Goal: Task Accomplishment & Management: Complete application form

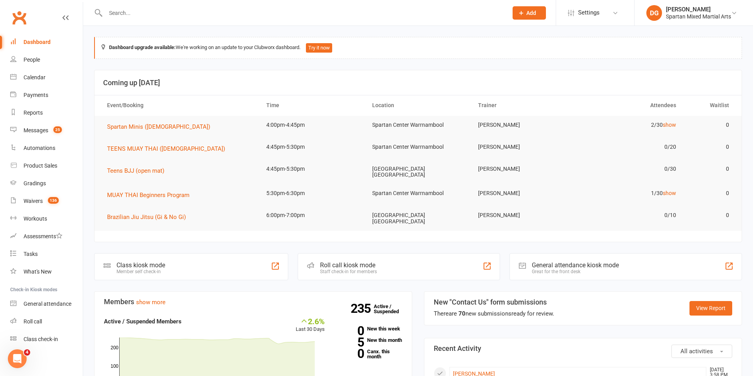
click at [531, 13] on span "Add" at bounding box center [531, 13] width 10 height 6
click at [530, 54] on link "Member" at bounding box center [521, 53] width 70 height 18
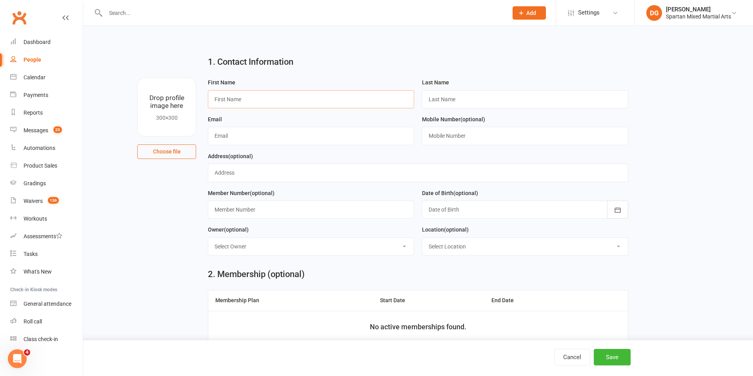
click at [262, 98] on input "text" at bounding box center [311, 99] width 206 height 18
type input "[PERSON_NAME]"
click at [478, 98] on input "text" at bounding box center [525, 99] width 206 height 18
type input "McNoughton"
click at [286, 135] on input "text" at bounding box center [311, 136] width 206 height 18
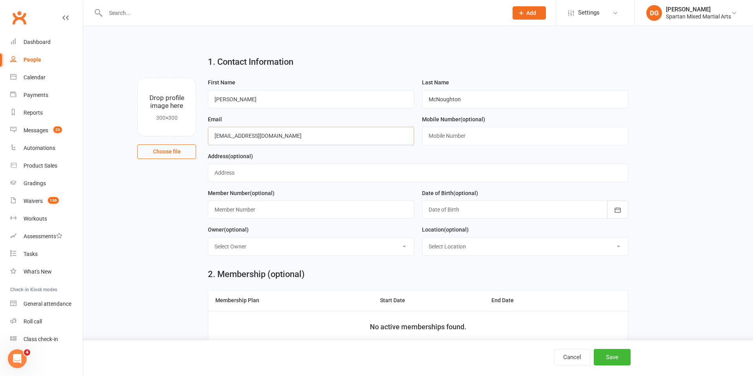
type input "[EMAIL_ADDRESS][DOMAIN_NAME]"
click at [464, 137] on input "text" at bounding box center [525, 136] width 206 height 18
type input "0458268629"
click at [620, 212] on icon "button" at bounding box center [617, 210] width 8 height 8
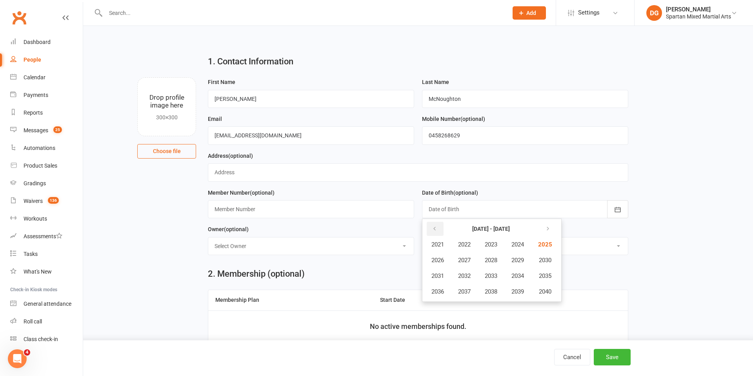
click at [432, 228] on icon "button" at bounding box center [434, 228] width 5 height 6
click at [494, 292] on span "2018" at bounding box center [490, 290] width 13 height 7
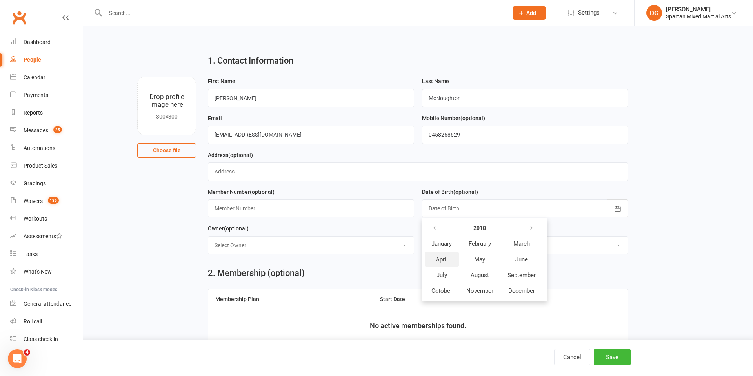
click at [440, 256] on span "April" at bounding box center [441, 259] width 12 height 7
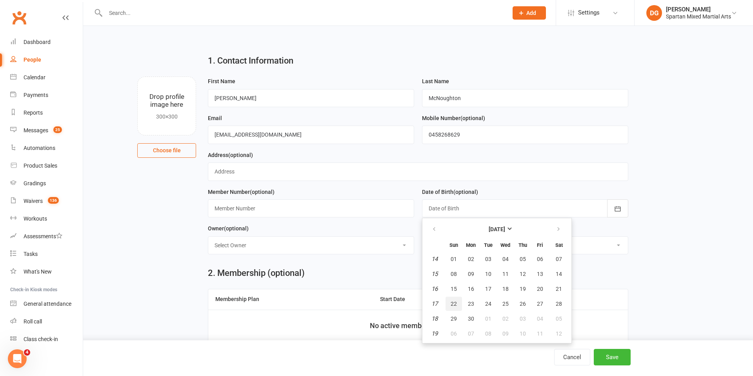
click at [454, 305] on span "22" at bounding box center [453, 303] width 6 height 6
type input "[DATE]"
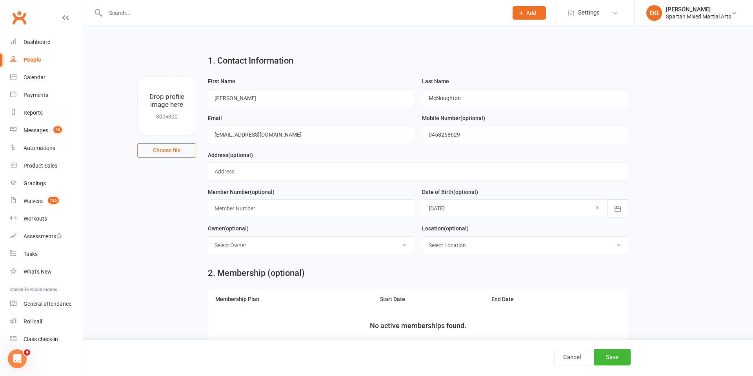
click at [324, 241] on select "Select Owner [PERSON_NAME] [PERSON_NAME] [PERSON_NAME]" at bounding box center [310, 244] width 205 height 17
select select "2"
click at [208, 236] on select "Select Owner [PERSON_NAME] [PERSON_NAME] [PERSON_NAME]" at bounding box center [310, 244] width 205 height 17
click at [536, 249] on select "Select Location [GEOGRAPHIC_DATA] [GEOGRAPHIC_DATA] Warrnambool Strength & Cond…" at bounding box center [524, 244] width 205 height 17
select select "1"
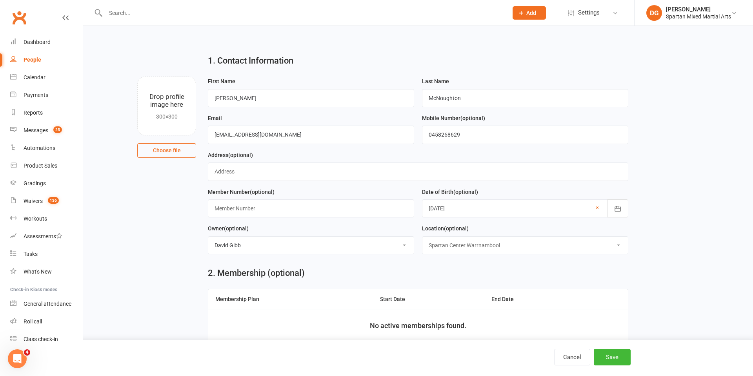
click at [422, 236] on select "Select Location [GEOGRAPHIC_DATA] [GEOGRAPHIC_DATA] Warrnambool Strength & Cond…" at bounding box center [524, 244] width 205 height 17
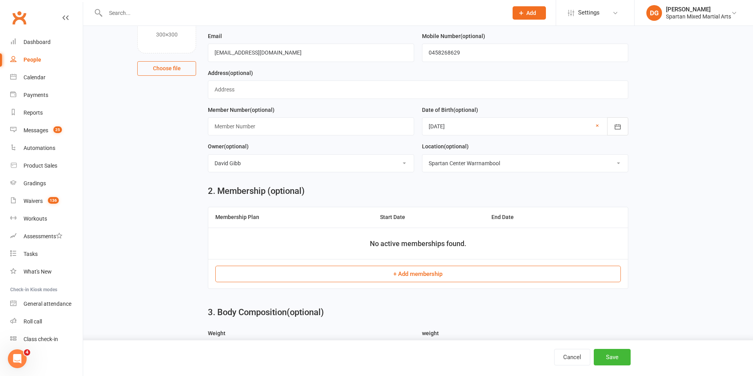
scroll to position [91, 0]
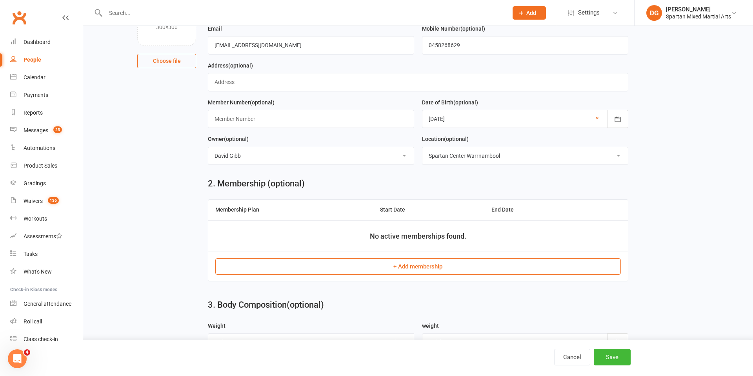
click at [415, 267] on button "+ Add membership" at bounding box center [417, 266] width 405 height 16
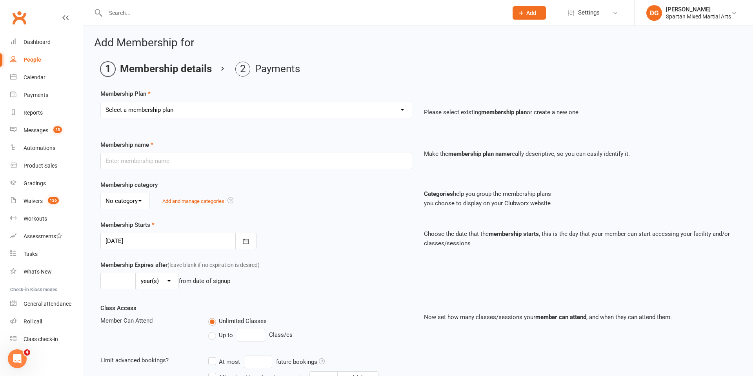
click at [273, 109] on select "Select a membership plan Create new Membership Plan life member Adult membershi…" at bounding box center [256, 110] width 311 height 16
select select "27"
click at [101, 102] on select "Select a membership plan Create new Membership Plan life member Adult membershi…" at bounding box center [256, 110] width 311 height 16
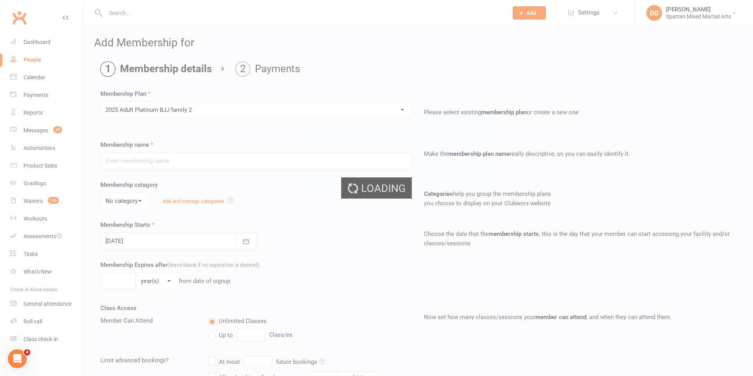
type input "2025 Adult Platinum BJJ family 2"
select select "0"
type input "0"
select select "2"
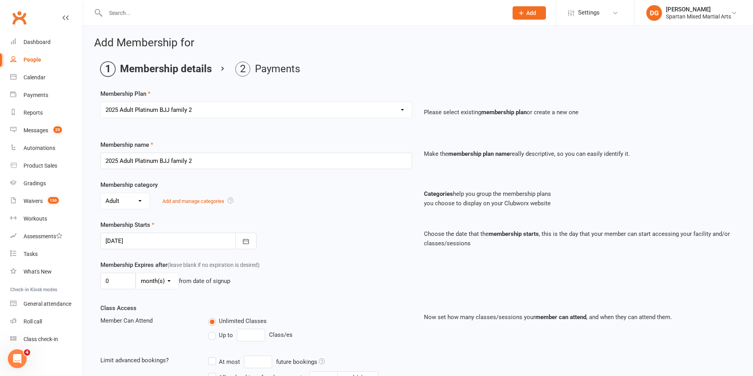
click at [328, 109] on select "Select a membership plan Create new Membership Plan life member Adult membershi…" at bounding box center [256, 110] width 311 height 16
select select "26"
click at [101, 102] on select "Select a membership plan Create new Membership Plan life member Adult membershi…" at bounding box center [256, 110] width 311 height 16
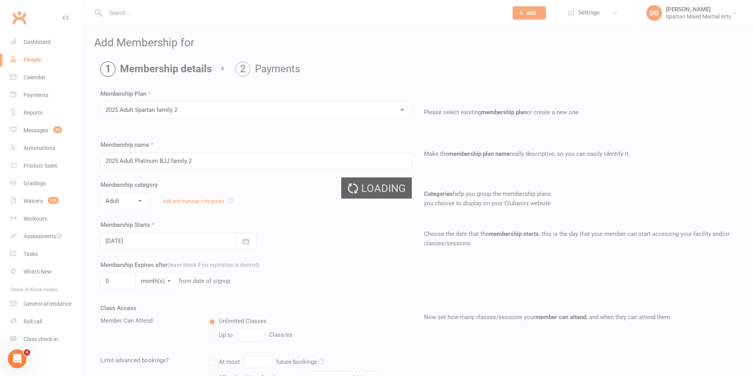
type input "2025 Adult Spartan family 2"
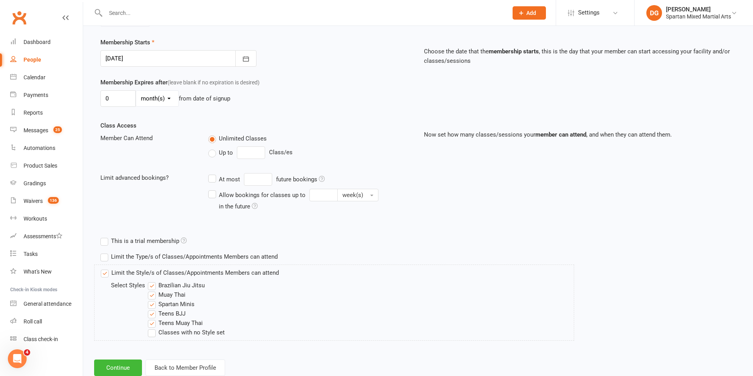
scroll to position [205, 0]
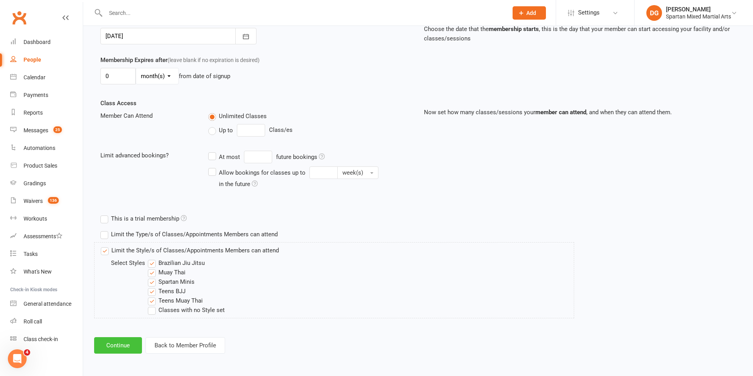
click at [121, 348] on button "Continue" at bounding box center [118, 345] width 48 height 16
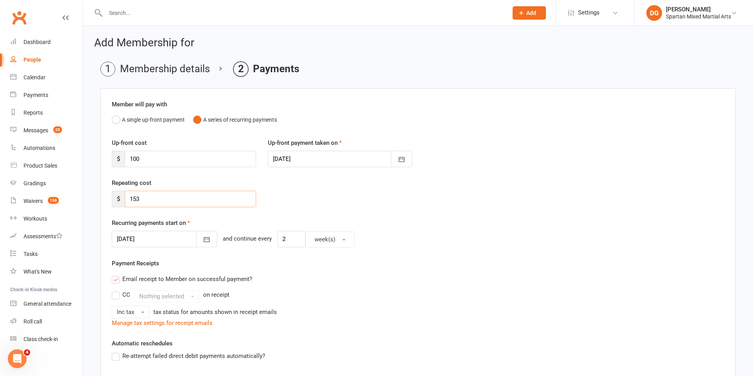
click at [171, 200] on input "153" at bounding box center [190, 199] width 131 height 16
type input "1"
type input "79"
click at [171, 159] on input "100" at bounding box center [190, 159] width 131 height 16
type input "1"
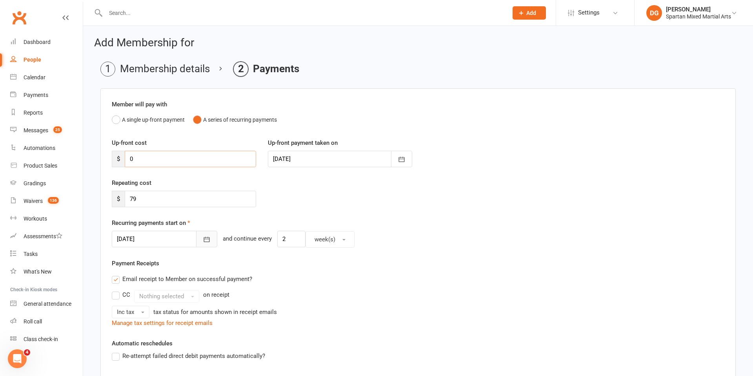
type input "0"
click at [203, 241] on icon "button" at bounding box center [207, 239] width 8 height 8
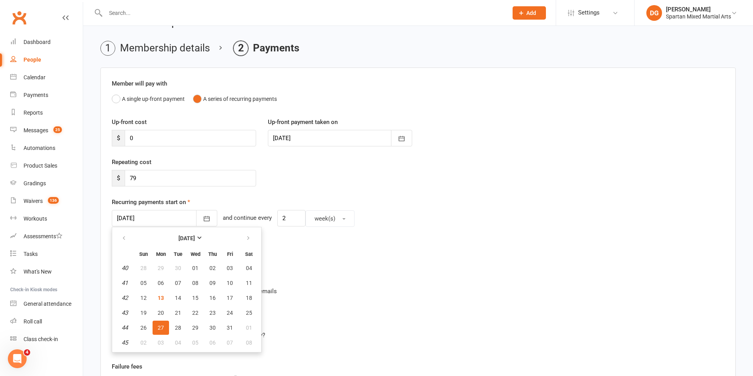
scroll to position [22, 0]
click at [148, 179] on input "79" at bounding box center [190, 177] width 131 height 16
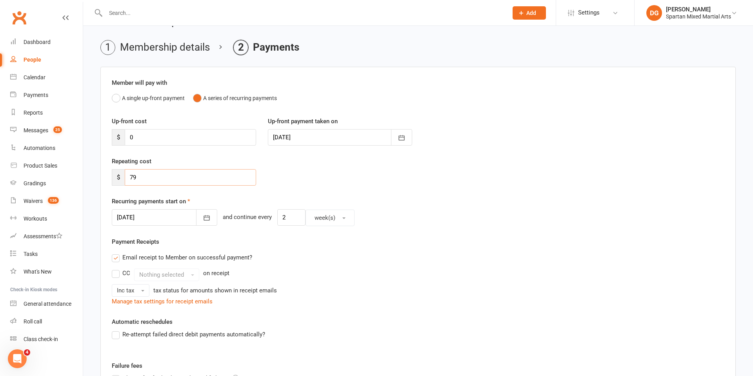
scroll to position [21, 0]
type input "7"
type input "108"
click at [198, 218] on button "button" at bounding box center [206, 217] width 21 height 16
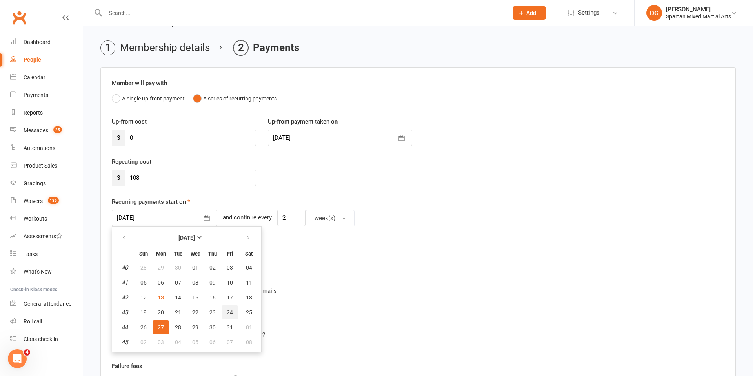
click at [230, 312] on span "24" at bounding box center [230, 312] width 6 height 6
type input "[DATE]"
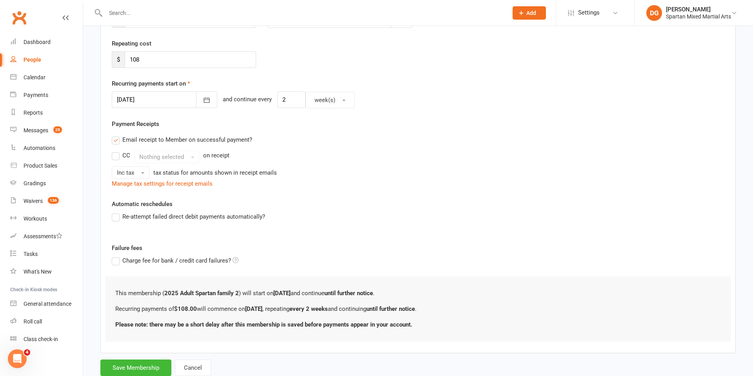
scroll to position [163, 0]
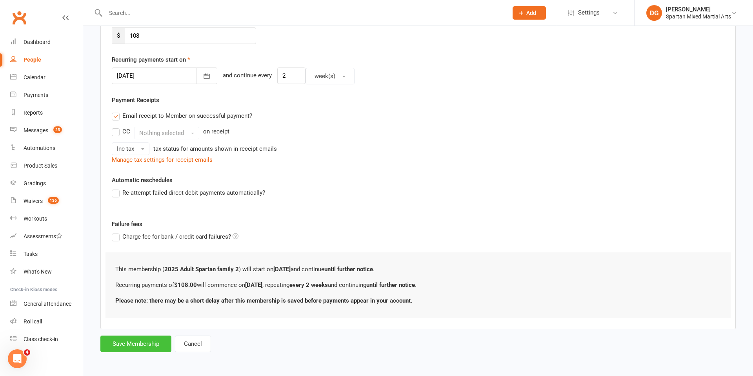
click at [139, 345] on button "Save Membership" at bounding box center [135, 343] width 71 height 16
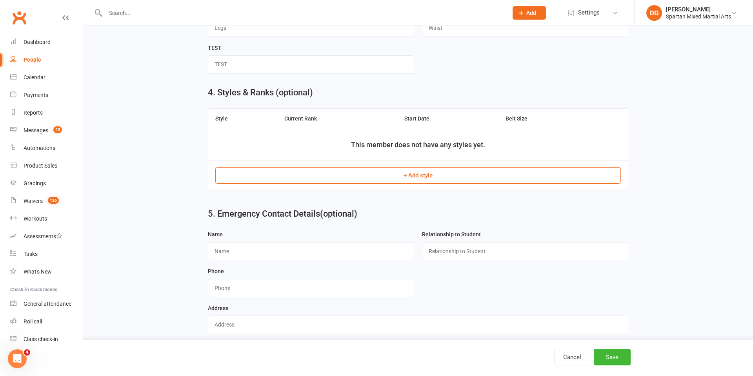
scroll to position [518, 0]
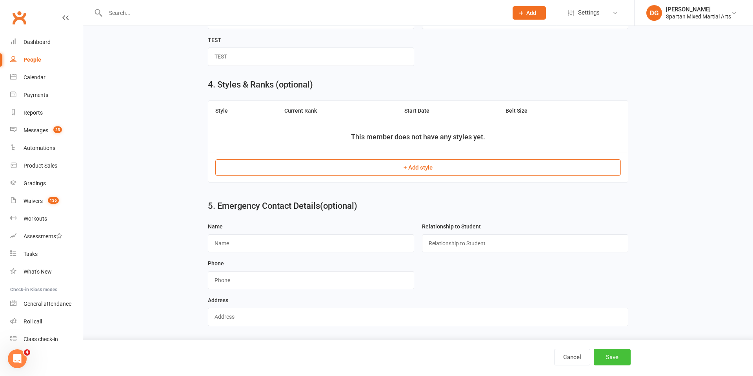
click at [615, 357] on button "Save" at bounding box center [611, 356] width 37 height 16
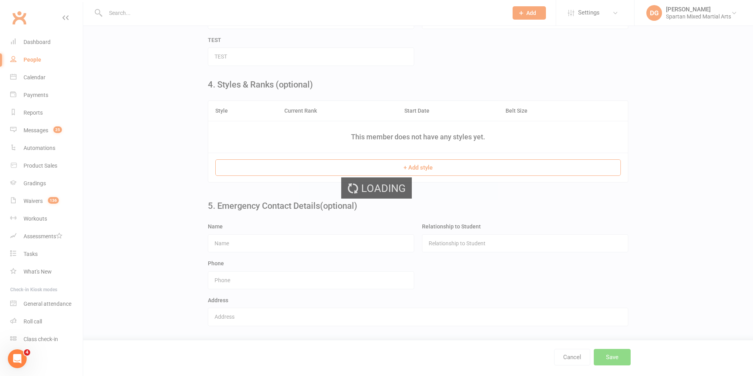
scroll to position [0, 0]
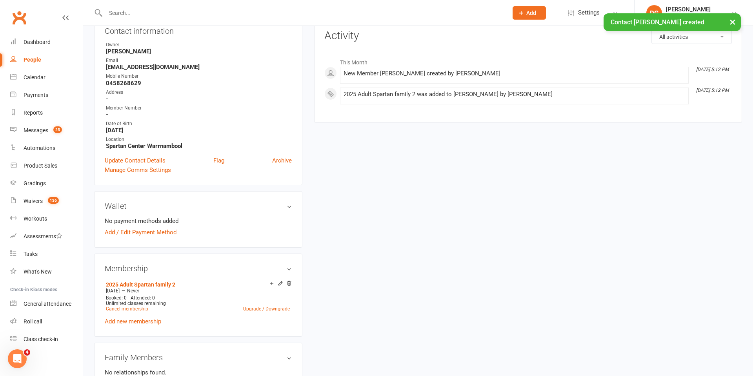
scroll to position [98, 0]
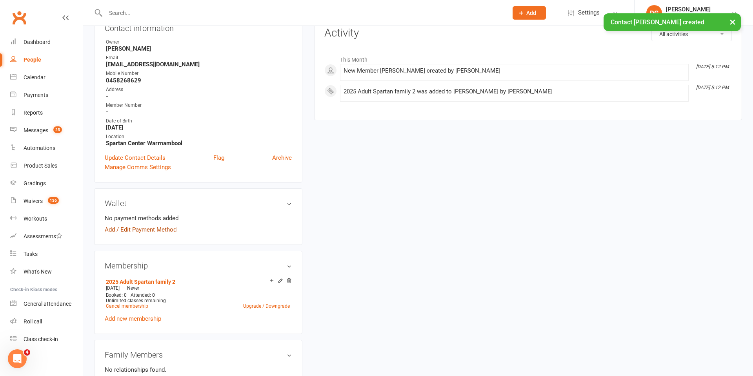
click at [138, 230] on link "Add / Edit Payment Method" at bounding box center [141, 229] width 72 height 9
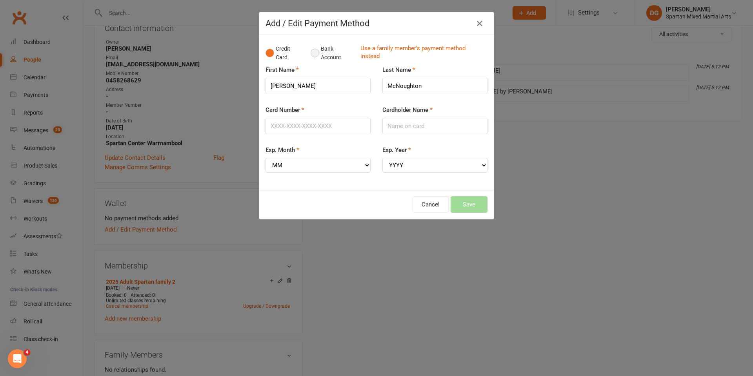
click at [315, 52] on button "Bank Account" at bounding box center [332, 53] width 44 height 24
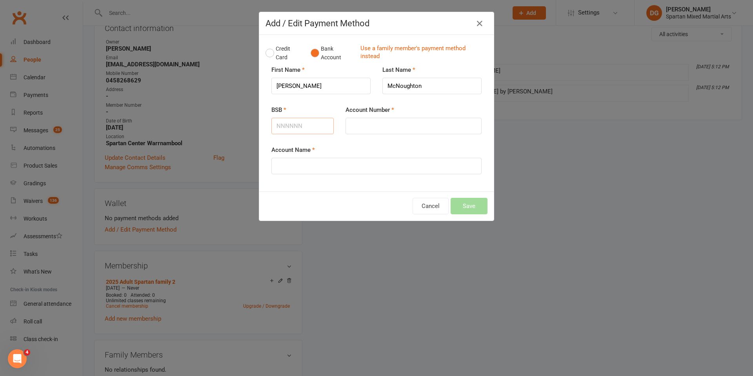
click at [285, 127] on input "BSB" at bounding box center [302, 126] width 62 height 16
type input "923100"
click at [363, 125] on input "Account Number" at bounding box center [413, 126] width 136 height 16
type input "62176620"
click at [307, 163] on input "Account Name" at bounding box center [376, 166] width 210 height 16
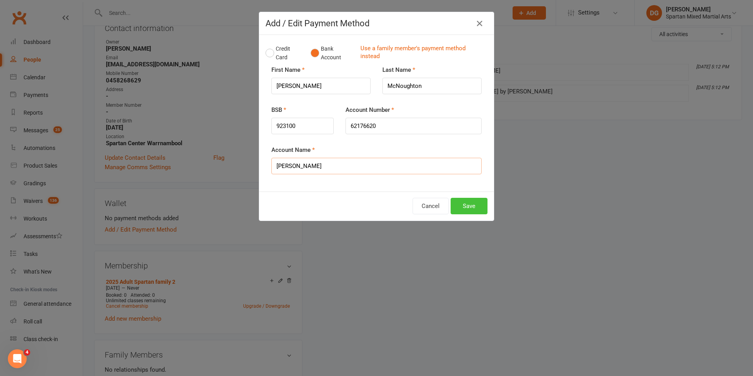
type input "[PERSON_NAME]"
click at [470, 203] on button "Save" at bounding box center [468, 206] width 37 height 16
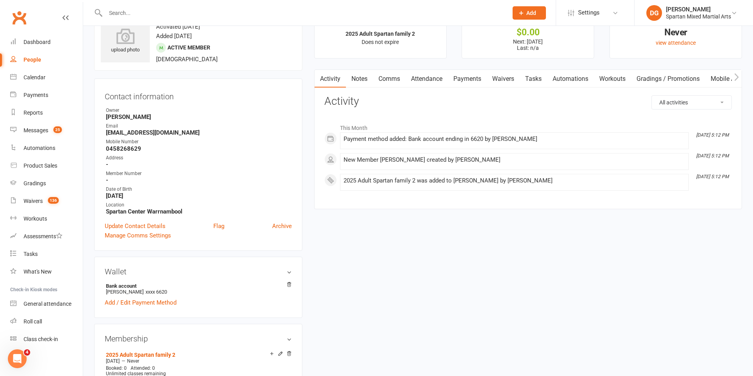
scroll to position [0, 0]
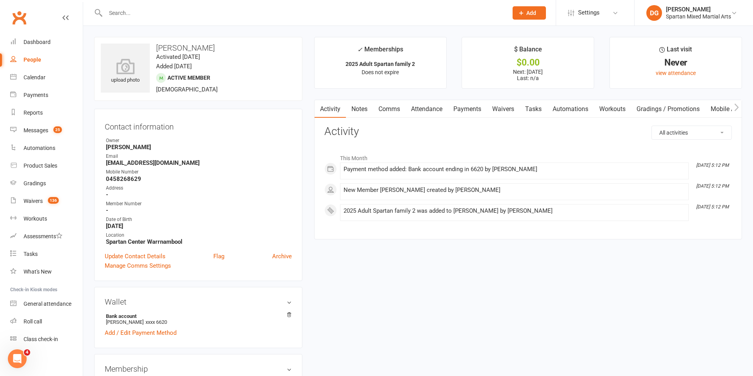
click at [505, 109] on link "Waivers" at bounding box center [502, 109] width 33 height 18
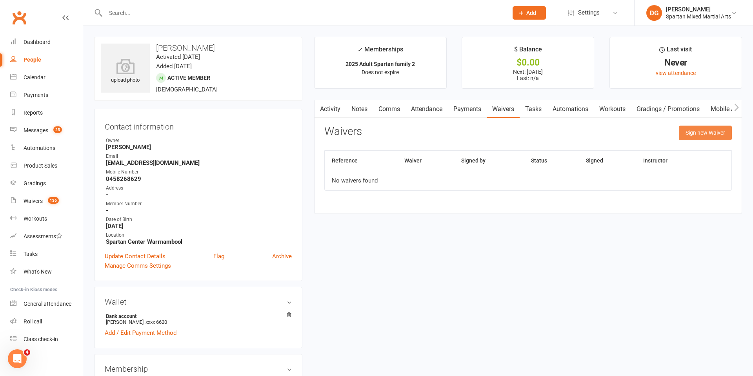
click at [702, 130] on button "Sign new Waiver" at bounding box center [705, 132] width 53 height 14
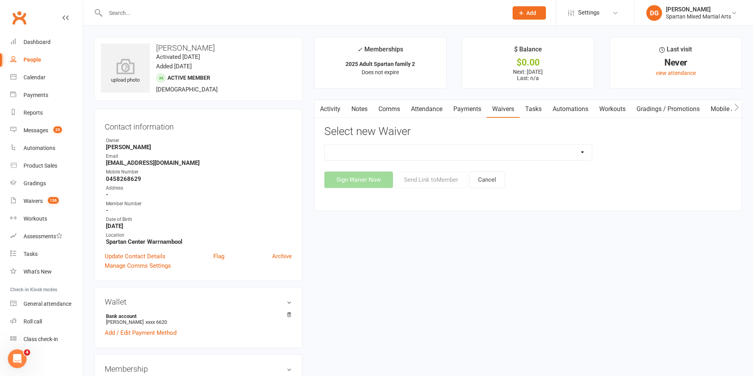
click at [503, 156] on select "New Student Sign Up" at bounding box center [458, 152] width 267 height 16
select select "58"
click at [325, 144] on select "New Student Sign Up" at bounding box center [458, 152] width 267 height 16
click at [429, 180] on button "Send Link to Member" at bounding box center [431, 179] width 72 height 16
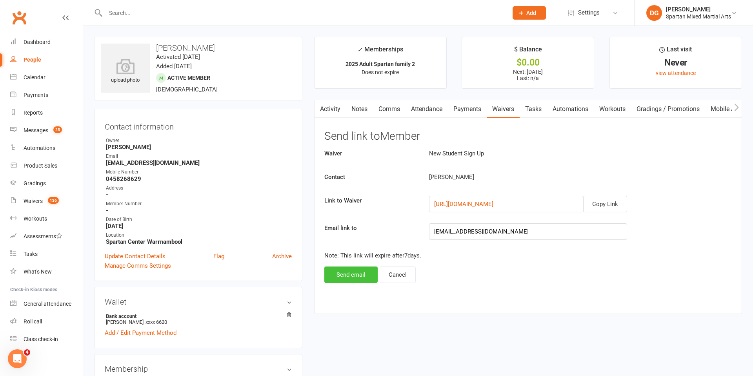
click at [343, 274] on button "Send email" at bounding box center [350, 274] width 53 height 16
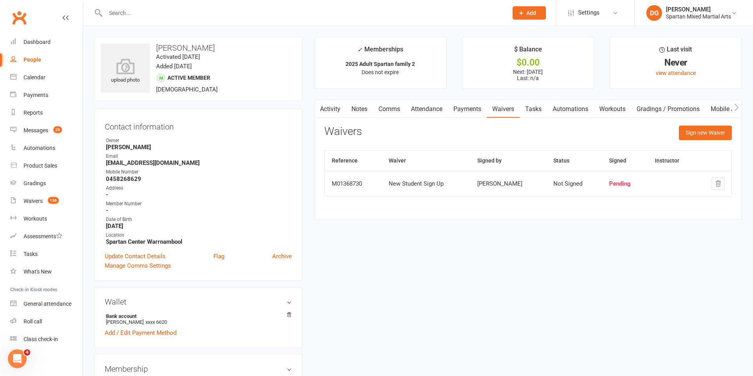
click at [526, 13] on span "Add" at bounding box center [531, 13] width 10 height 6
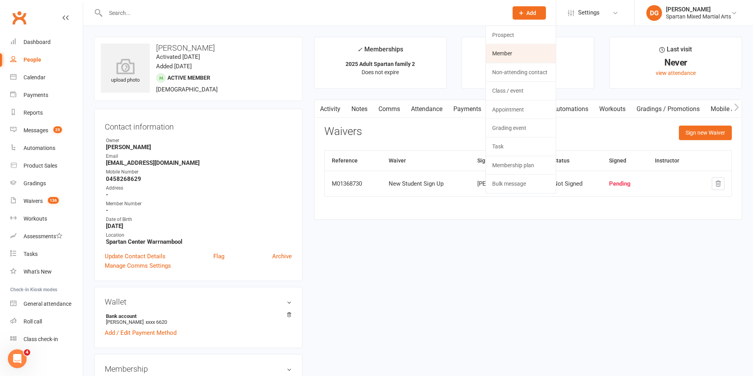
click at [509, 56] on link "Member" at bounding box center [521, 53] width 70 height 18
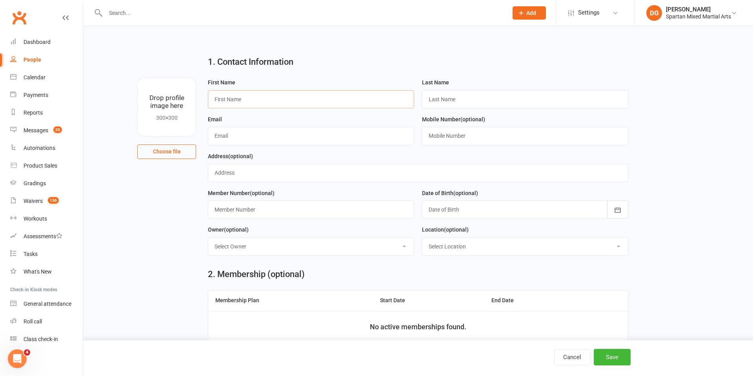
click at [341, 100] on input "text" at bounding box center [311, 99] width 206 height 18
type input "[PERSON_NAME]"
click at [472, 100] on input "text" at bounding box center [525, 99] width 206 height 18
click at [442, 99] on input "McMoughton" at bounding box center [525, 99] width 206 height 18
click at [445, 101] on input "McNoughton" at bounding box center [525, 99] width 206 height 18
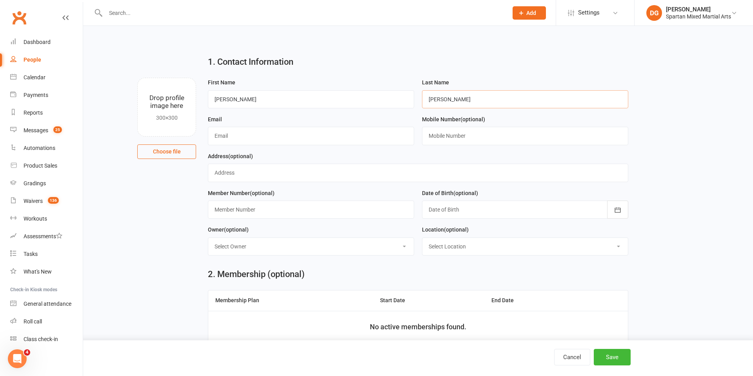
type input "[PERSON_NAME]"
click at [331, 138] on input "text" at bounding box center [311, 136] width 206 height 18
click at [245, 136] on input "[EMAIL_ADDRESS][DOMAIN_NAME]" at bounding box center [311, 136] width 206 height 18
type input "[EMAIL_ADDRESS][DOMAIN_NAME]"
click at [449, 136] on input "text" at bounding box center [525, 136] width 206 height 18
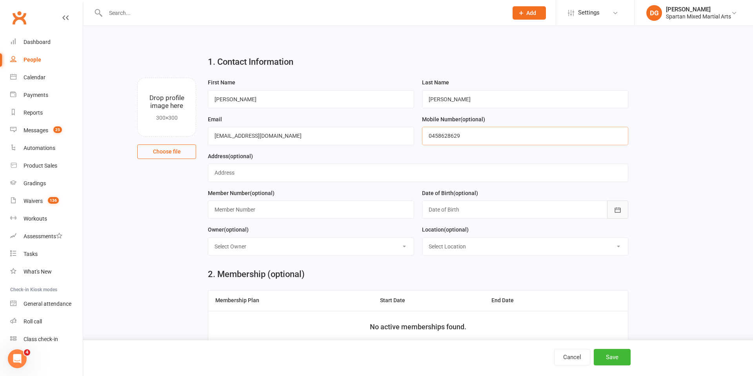
type input "0458628629"
click at [615, 212] on icon "button" at bounding box center [617, 209] width 6 height 5
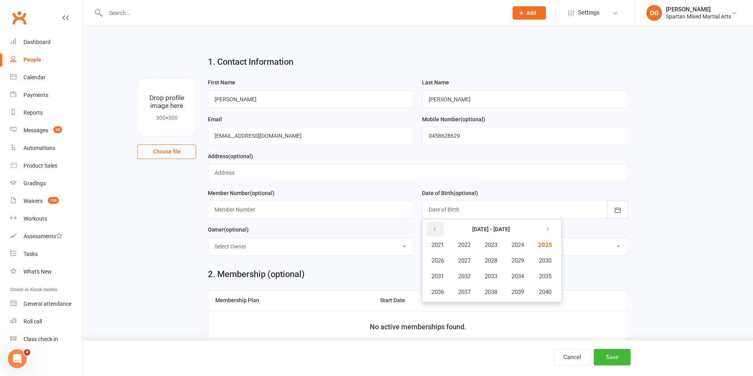
click at [435, 232] on button "button" at bounding box center [434, 229] width 17 height 14
click at [515, 258] on span "2009" at bounding box center [517, 260] width 13 height 7
click at [486, 291] on span "November" at bounding box center [479, 291] width 27 height 7
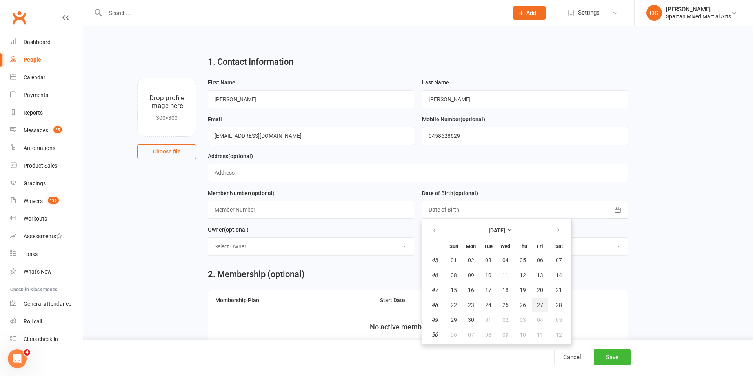
click at [540, 305] on span "27" at bounding box center [540, 304] width 6 height 6
type input "[DATE]"
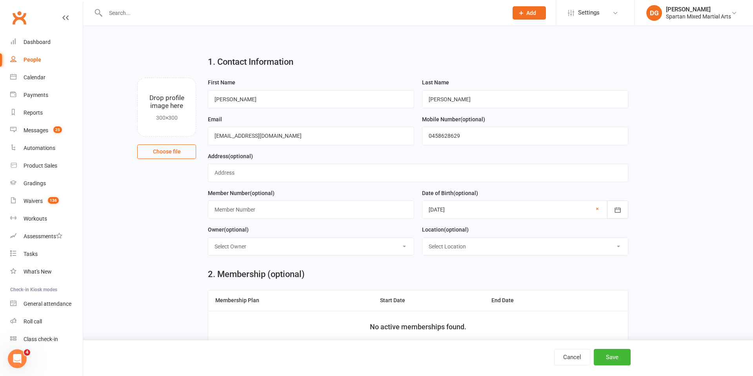
click at [334, 250] on select "Select Owner [PERSON_NAME] [PERSON_NAME] [PERSON_NAME]" at bounding box center [310, 246] width 205 height 17
select select "2"
click at [208, 238] on select "Select Owner [PERSON_NAME] [PERSON_NAME] [PERSON_NAME]" at bounding box center [310, 246] width 205 height 17
click at [530, 240] on select "Select Location [GEOGRAPHIC_DATA] [GEOGRAPHIC_DATA] Warrnambool Strength & Cond…" at bounding box center [524, 246] width 205 height 17
select select "1"
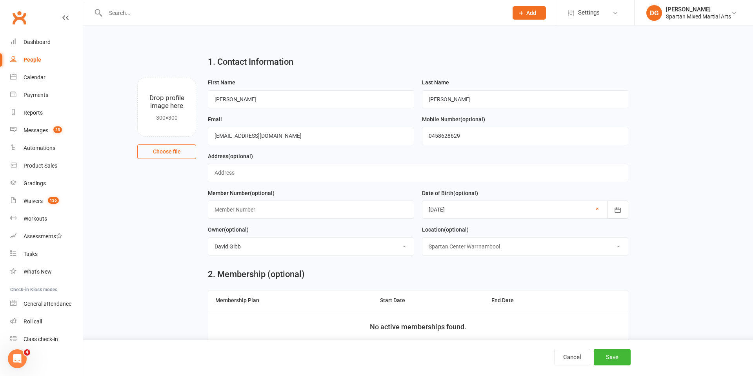
click at [422, 238] on select "Select Location [GEOGRAPHIC_DATA] [GEOGRAPHIC_DATA] Warrnambool Strength & Cond…" at bounding box center [524, 246] width 205 height 17
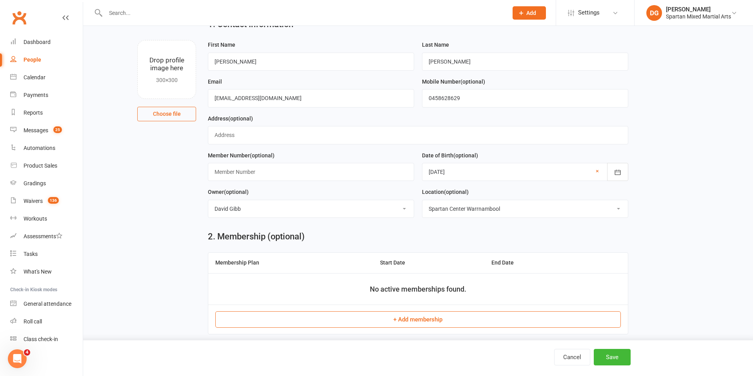
scroll to position [44, 0]
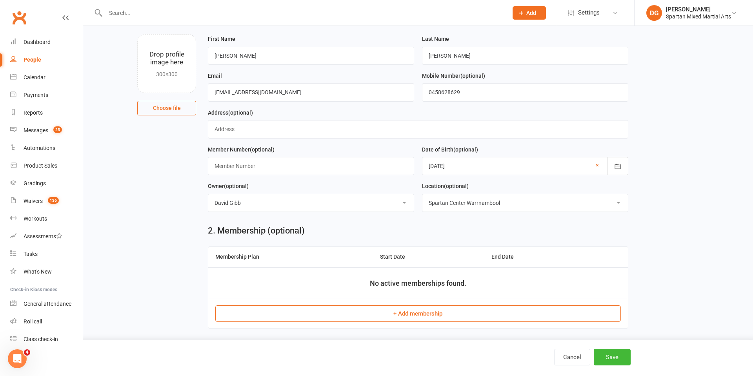
click at [449, 314] on button "+ Add membership" at bounding box center [417, 313] width 405 height 16
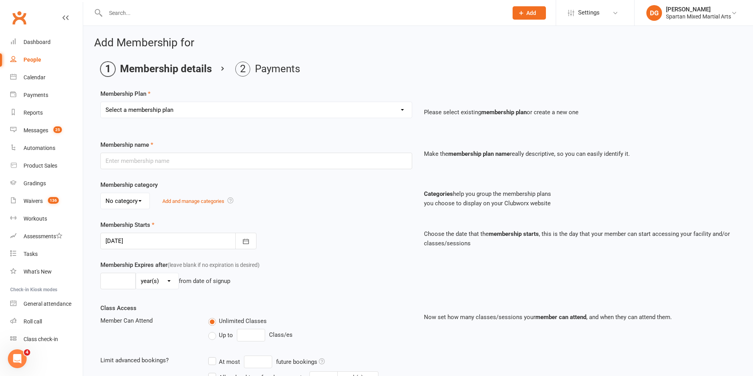
click at [296, 113] on select "Select a membership plan Create new Membership Plan life member Adult membershi…" at bounding box center [256, 110] width 311 height 16
select select "29"
click at [101, 102] on select "Select a membership plan Create new Membership Plan life member Adult membershi…" at bounding box center [256, 110] width 311 height 16
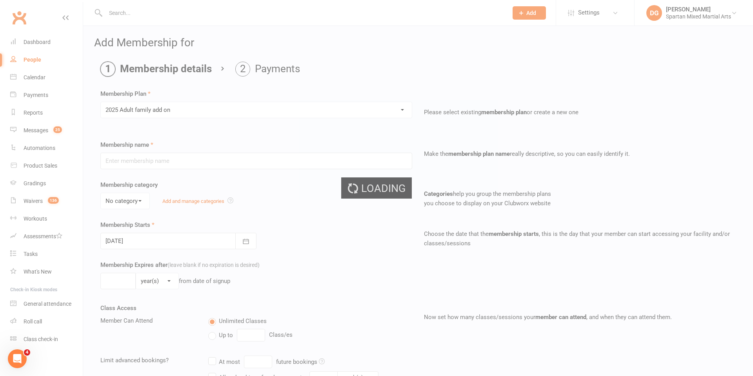
type input "2025 Adult family add on"
select select "0"
type input "0"
select select "2"
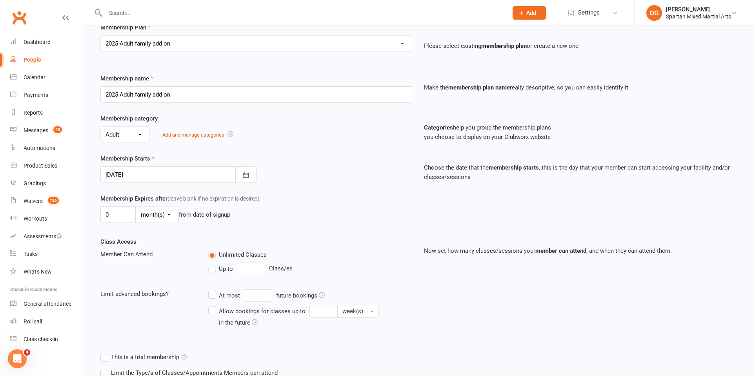
scroll to position [205, 0]
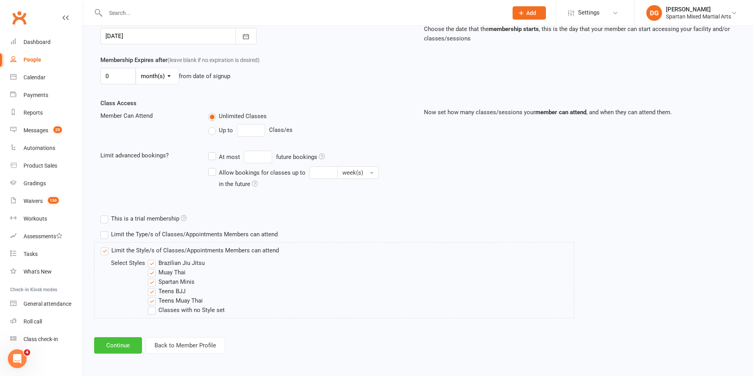
click at [115, 343] on button "Continue" at bounding box center [118, 345] width 48 height 16
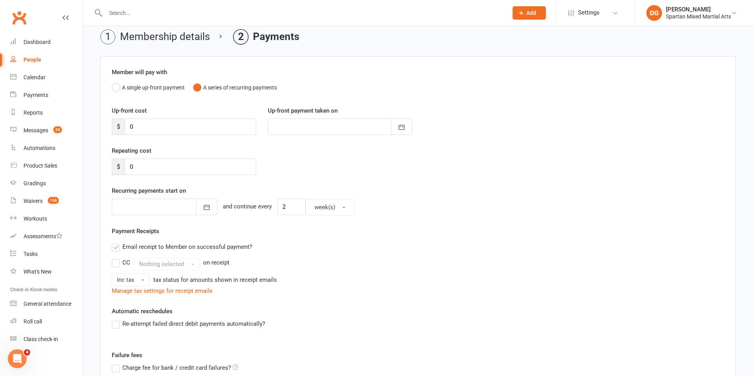
scroll to position [132, 0]
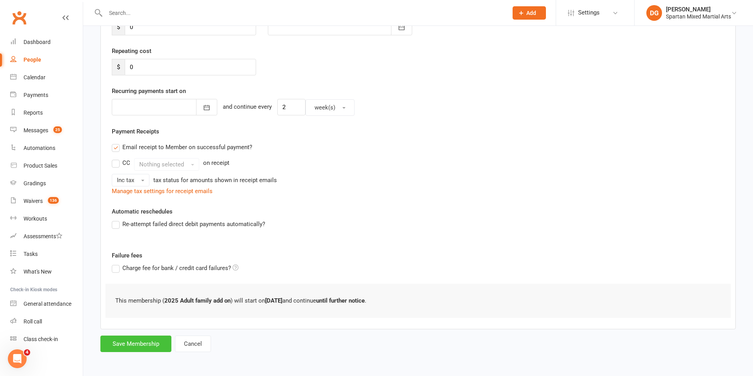
click at [131, 349] on button "Save Membership" at bounding box center [135, 343] width 71 height 16
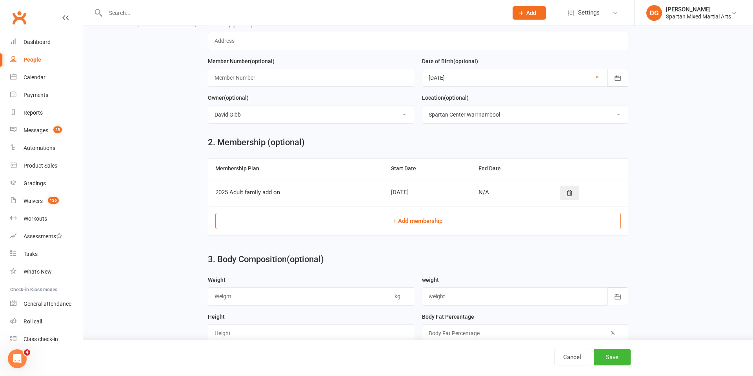
scroll to position [261, 0]
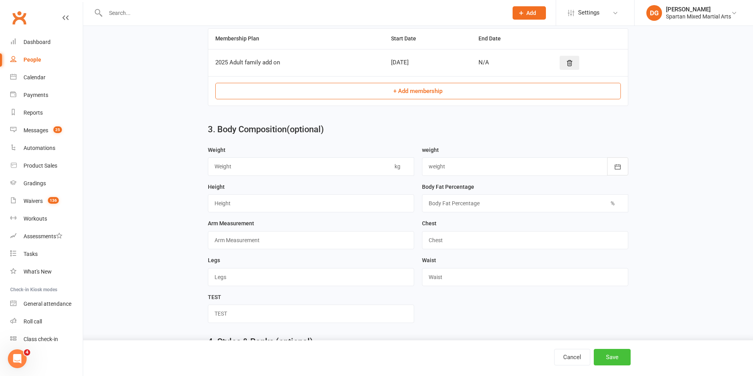
click at [607, 356] on button "Save" at bounding box center [611, 356] width 37 height 16
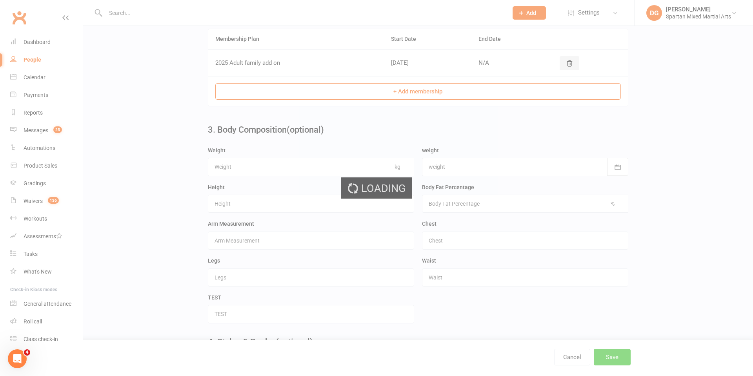
scroll to position [0, 0]
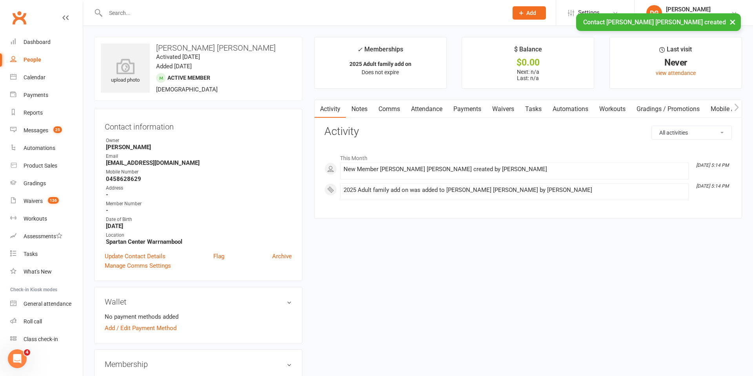
click at [504, 108] on link "Waivers" at bounding box center [502, 109] width 33 height 18
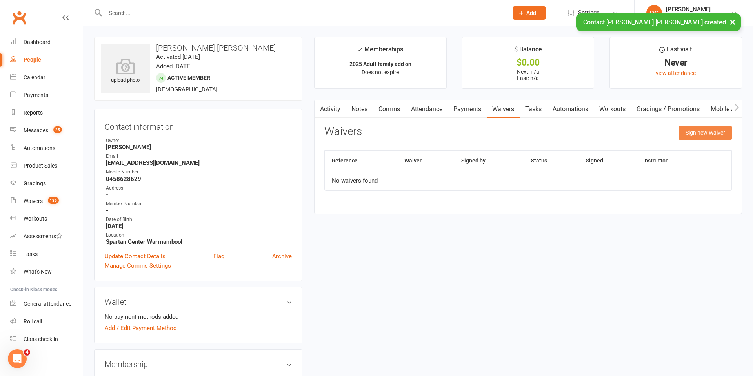
click at [697, 133] on button "Sign new Waiver" at bounding box center [705, 132] width 53 height 14
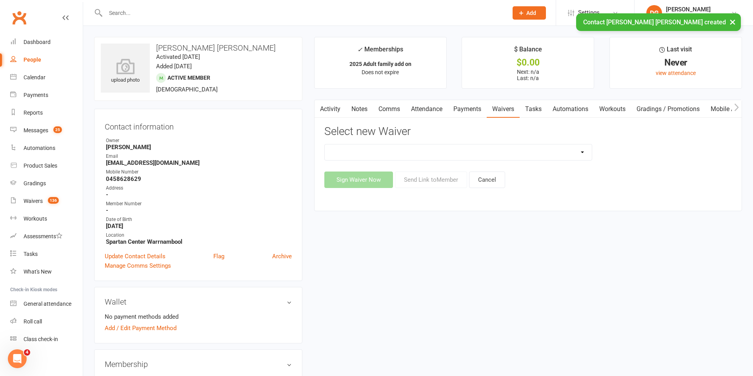
click at [506, 155] on select "New Student Sign Up" at bounding box center [458, 152] width 267 height 16
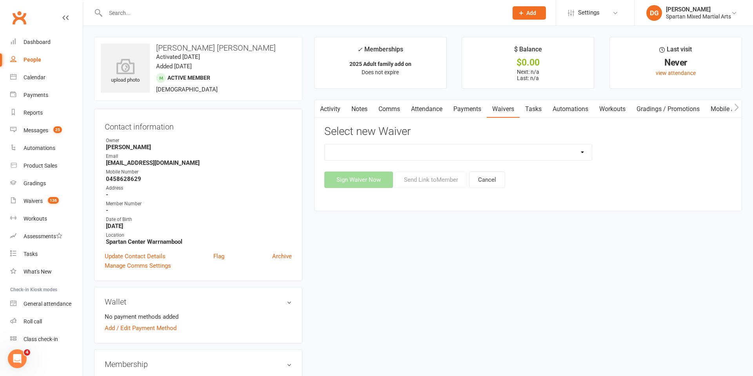
select select "58"
click at [325, 144] on select "New Student Sign Up" at bounding box center [458, 152] width 267 height 16
click at [445, 183] on button "Send Link to Member" at bounding box center [431, 179] width 72 height 16
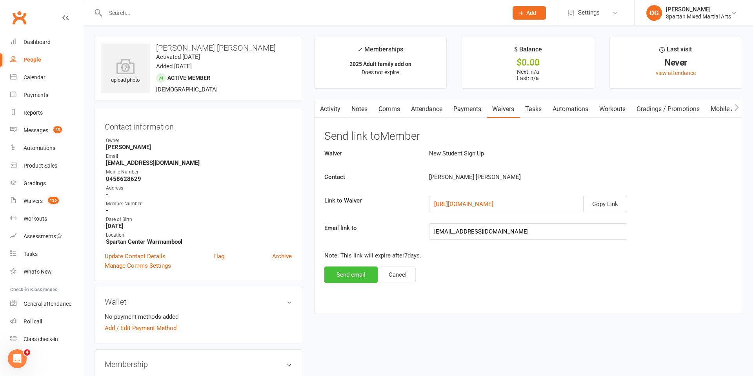
click at [344, 279] on button "Send email" at bounding box center [350, 274] width 53 height 16
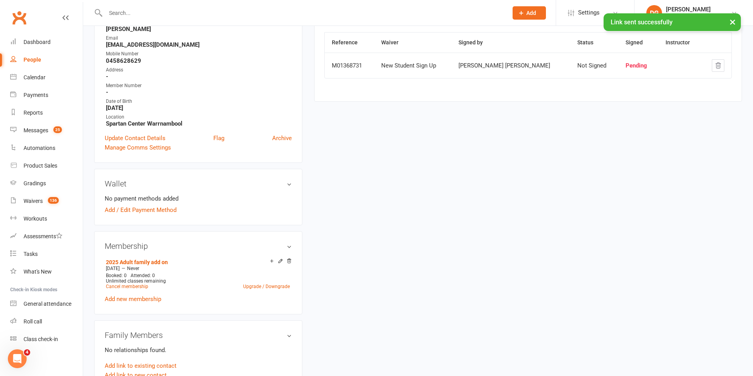
scroll to position [127, 0]
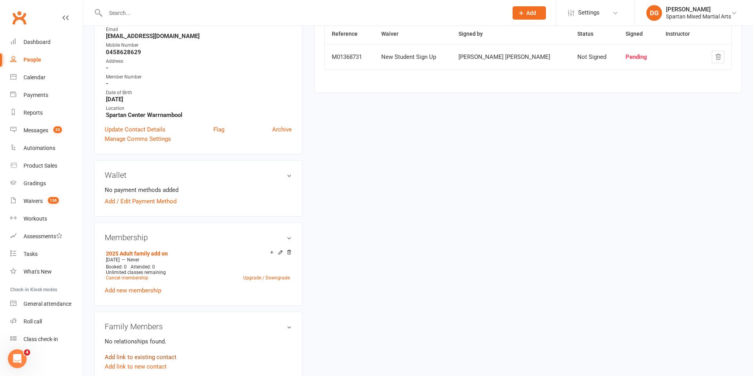
click at [142, 358] on link "Add link to existing contact" at bounding box center [141, 356] width 72 height 9
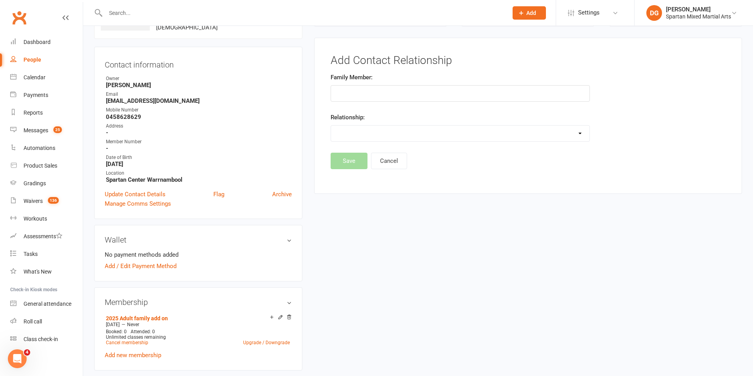
scroll to position [60, 0]
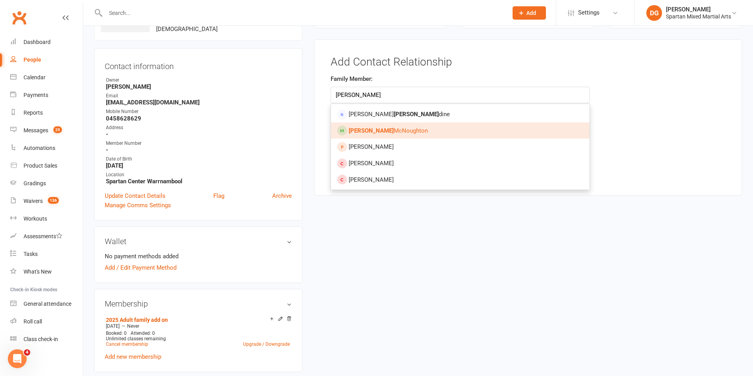
type input "[PERSON_NAME]"
click at [378, 131] on span "[PERSON_NAME]" at bounding box center [387, 130] width 79 height 7
type input "[PERSON_NAME]"
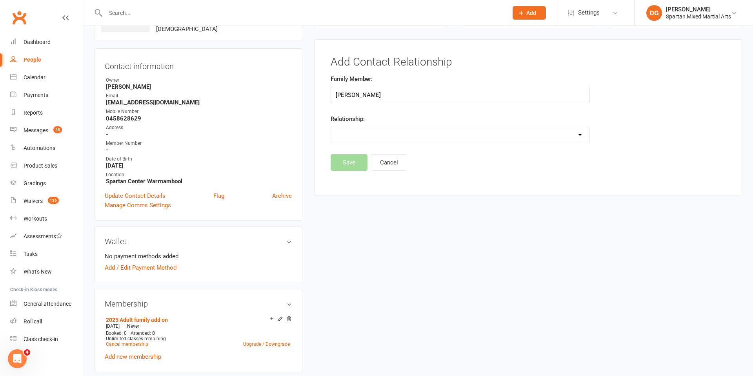
click at [502, 139] on select "Parent / Guardian Child Sibling (parent not in system) Spouse / Partner Cousin …" at bounding box center [460, 135] width 259 height 16
select select "2"
click at [331, 127] on select "Parent / Guardian Child Sibling (parent not in system) Spouse / Partner Cousin …" at bounding box center [460, 135] width 259 height 16
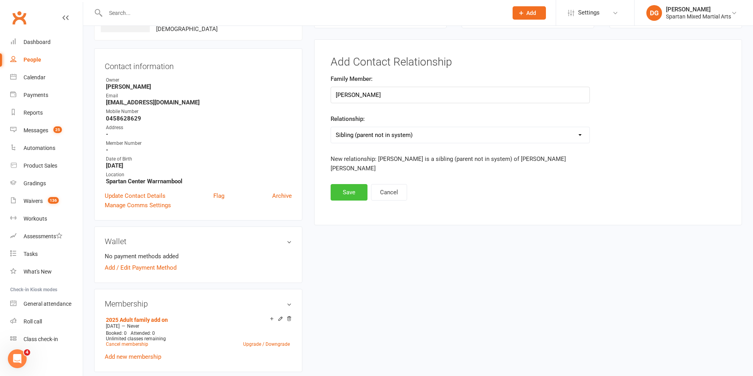
click at [348, 184] on button "Save" at bounding box center [348, 192] width 37 height 16
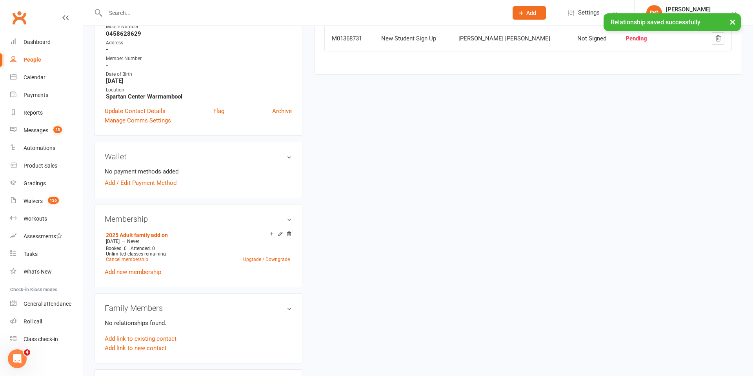
scroll to position [0, 0]
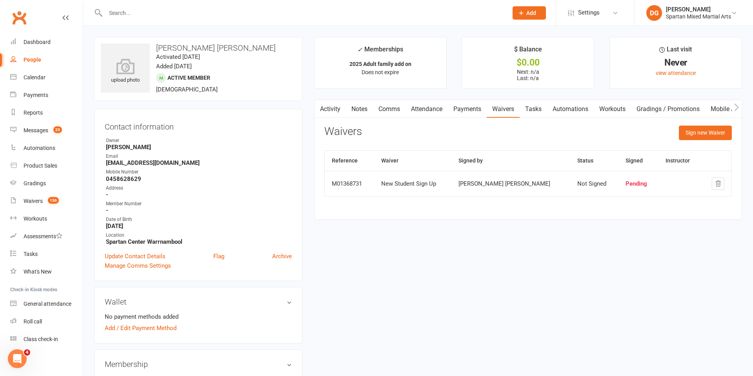
click at [522, 14] on icon at bounding box center [520, 12] width 7 height 7
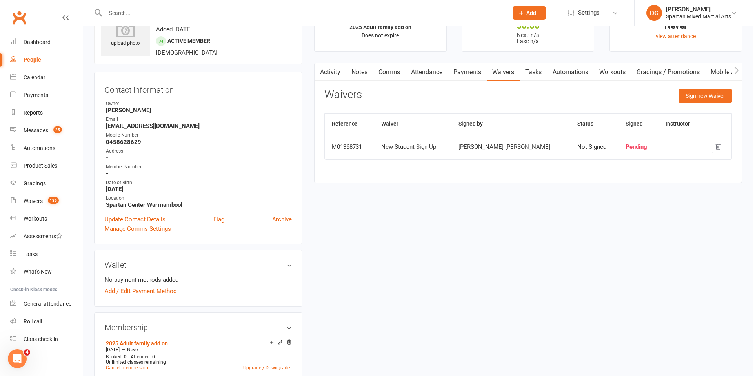
scroll to position [38, 0]
drag, startPoint x: 106, startPoint y: 126, endPoint x: 168, endPoint y: 127, distance: 62.0
click at [168, 127] on strong "[EMAIL_ADDRESS][DOMAIN_NAME]" at bounding box center [199, 124] width 186 height 7
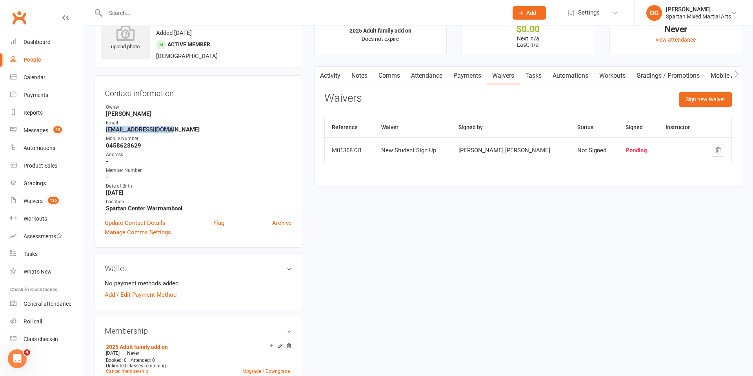
scroll to position [33, 0]
copy strong "[EMAIL_ADDRESS][DOMAIN_NAME]"
click at [488, 189] on main "✓ Memberships 2025 Adult family add on Does not expire $ Balance $0.00 Next: n/…" at bounding box center [527, 99] width 439 height 191
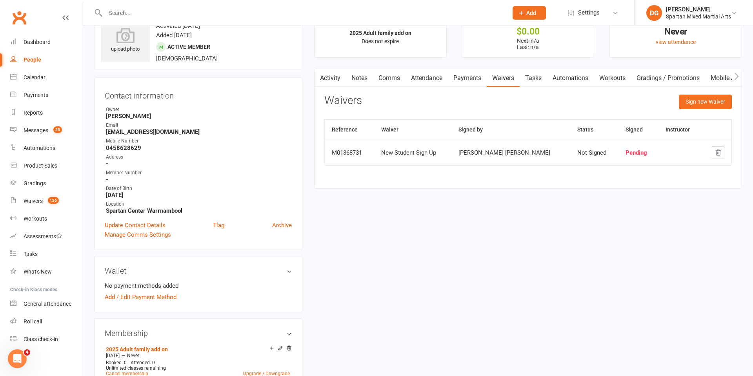
click at [530, 10] on span "Add" at bounding box center [531, 13] width 10 height 6
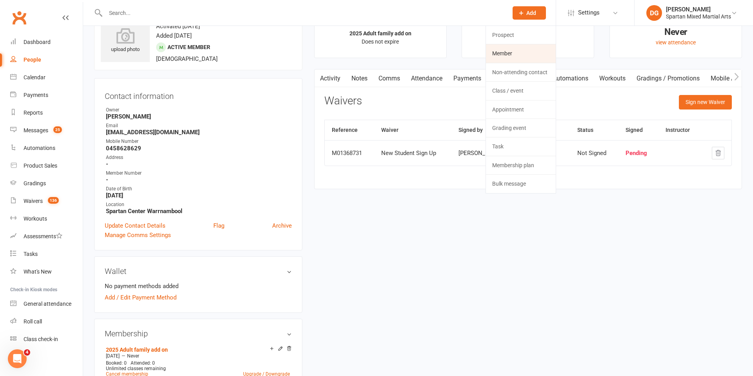
click at [521, 52] on link "Member" at bounding box center [521, 53] width 70 height 18
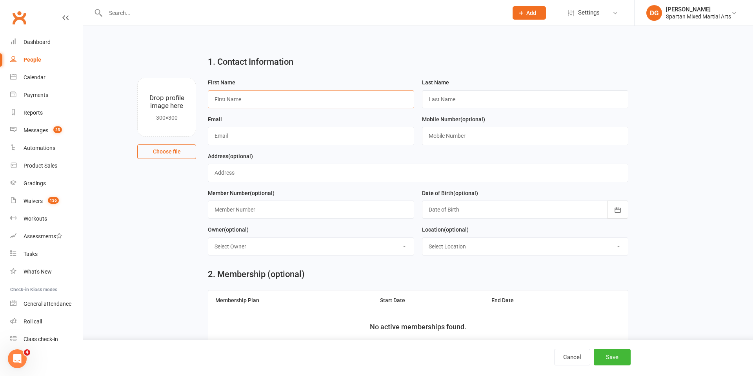
click at [261, 100] on input "text" at bounding box center [311, 99] width 206 height 18
type input "[PERSON_NAME]"
click at [450, 98] on input "text" at bounding box center [525, 99] width 206 height 18
type input "[PERSON_NAME]"
click at [258, 140] on input "text" at bounding box center [311, 136] width 206 height 18
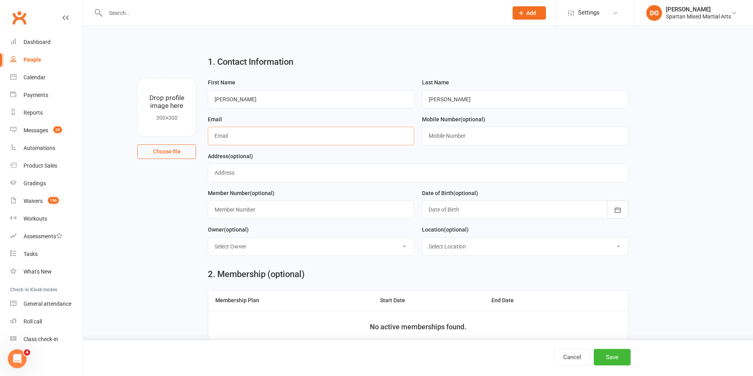
paste input "[EMAIL_ADDRESS][DOMAIN_NAME]"
type input "[EMAIL_ADDRESS][DOMAIN_NAME]"
click at [472, 135] on input "text" at bounding box center [525, 136] width 206 height 18
type input "0458628629"
click at [619, 211] on icon "button" at bounding box center [617, 210] width 8 height 8
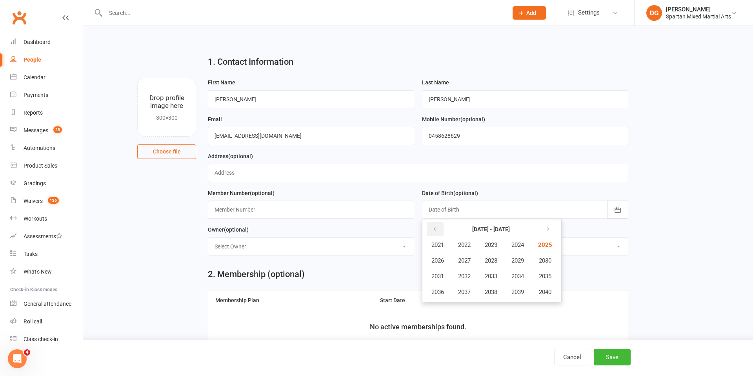
click at [434, 230] on icon "button" at bounding box center [434, 229] width 5 height 6
click at [437, 278] on span "2011" at bounding box center [437, 275] width 13 height 7
click at [522, 263] on span "June" at bounding box center [521, 260] width 13 height 7
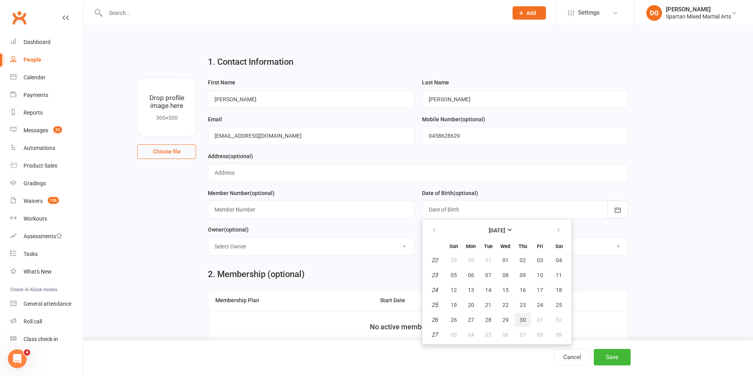
click at [522, 319] on span "30" at bounding box center [522, 319] width 6 height 6
type input "[DATE]"
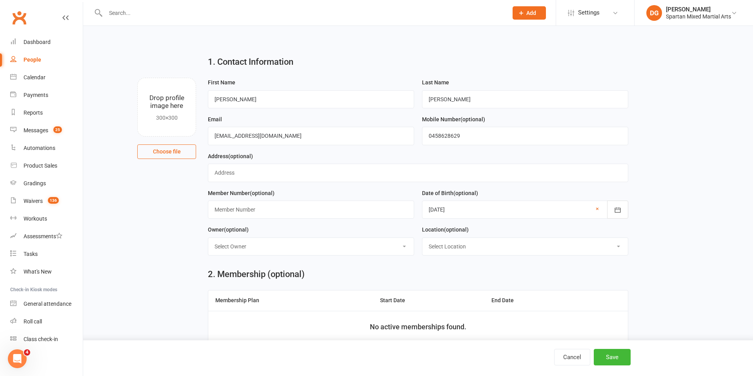
click at [343, 247] on select "Select Owner [PERSON_NAME] [PERSON_NAME] [PERSON_NAME]" at bounding box center [310, 246] width 205 height 17
select select "2"
click at [208, 238] on select "Select Owner [PERSON_NAME] [PERSON_NAME] [PERSON_NAME]" at bounding box center [310, 246] width 205 height 17
click at [526, 243] on select "Select Location [GEOGRAPHIC_DATA] [GEOGRAPHIC_DATA] Warrnambool Strength & Cond…" at bounding box center [524, 246] width 205 height 17
select select "1"
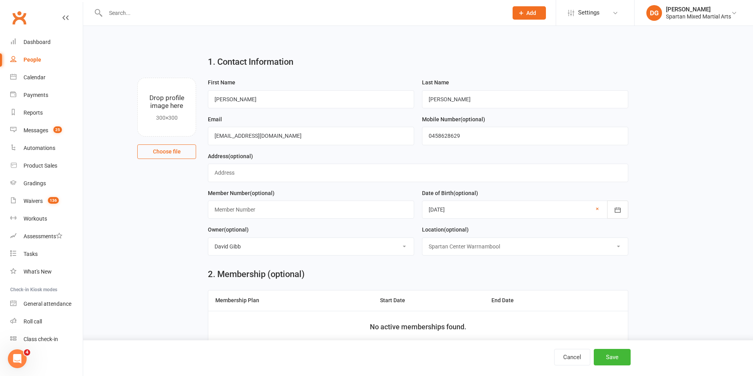
click at [422, 238] on select "Select Location [GEOGRAPHIC_DATA] [GEOGRAPHIC_DATA] Warrnambool Strength & Cond…" at bounding box center [524, 246] width 205 height 17
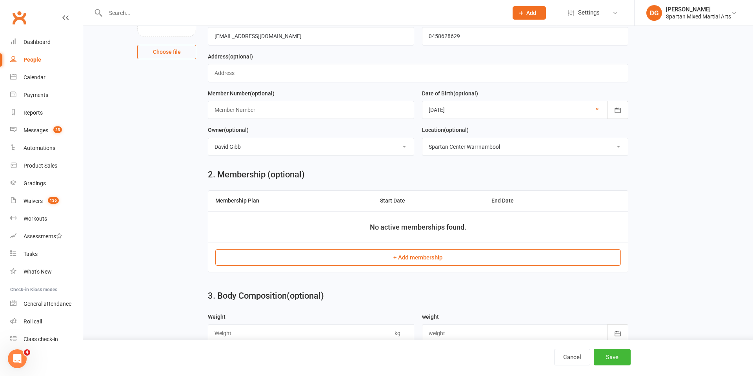
scroll to position [109, 0]
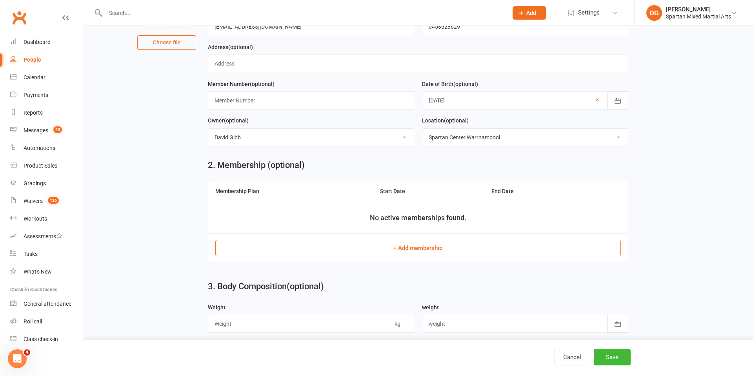
click at [417, 248] on button "+ Add membership" at bounding box center [417, 248] width 405 height 16
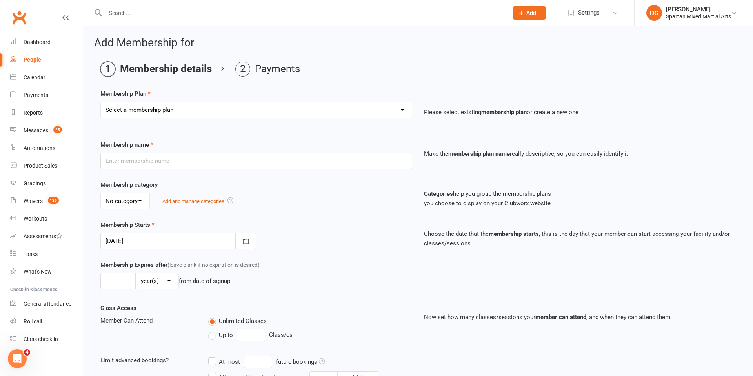
click at [294, 113] on select "Select a membership plan Create new Membership Plan life member Adult membershi…" at bounding box center [256, 110] width 311 height 16
select select "29"
click at [101, 102] on select "Select a membership plan Create new Membership Plan life member Adult membershi…" at bounding box center [256, 110] width 311 height 16
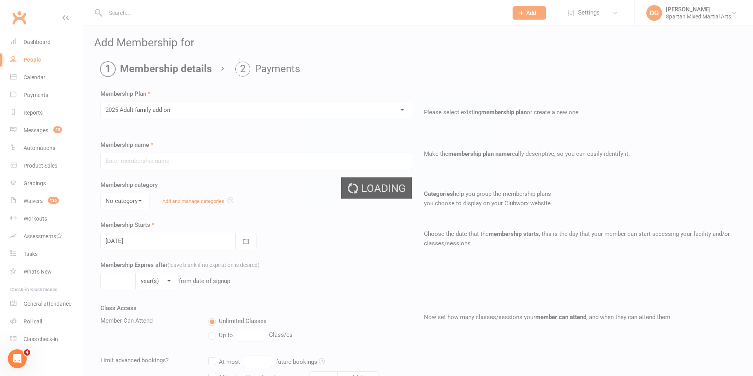
type input "2025 Adult family add on"
select select "0"
type input "0"
select select "2"
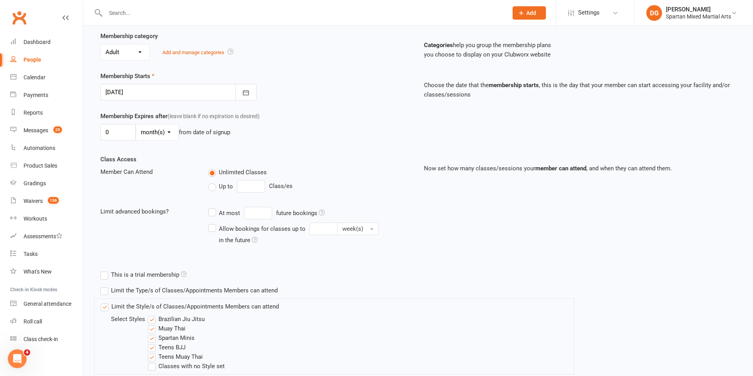
scroll to position [205, 0]
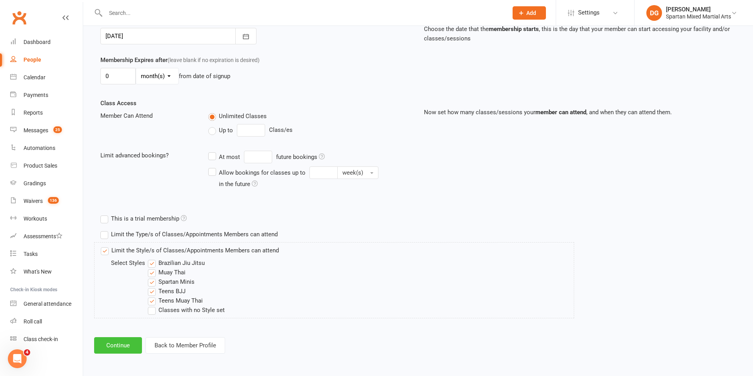
click at [119, 345] on button "Continue" at bounding box center [118, 345] width 48 height 16
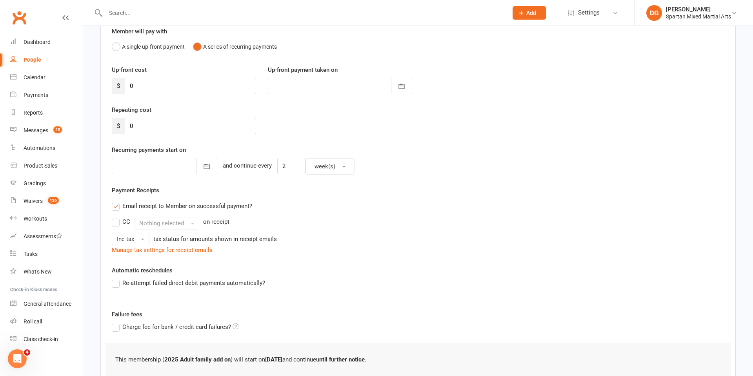
scroll to position [132, 0]
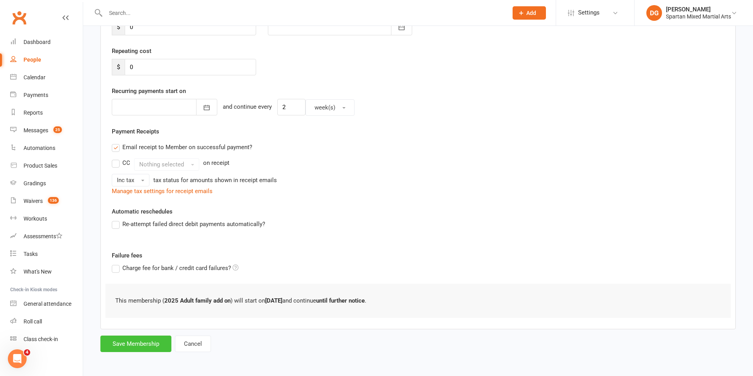
click at [139, 348] on button "Save Membership" at bounding box center [135, 343] width 71 height 16
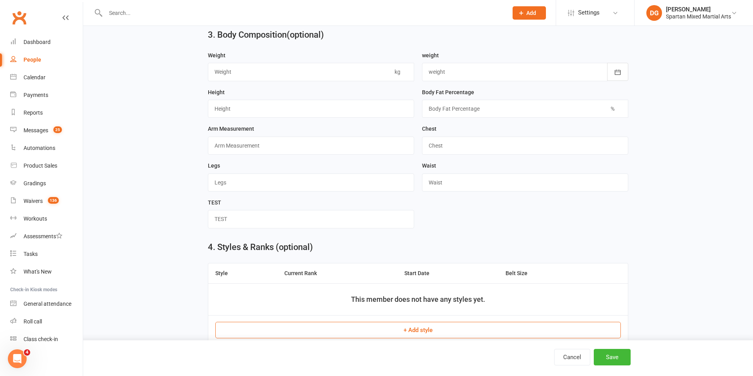
scroll to position [518, 0]
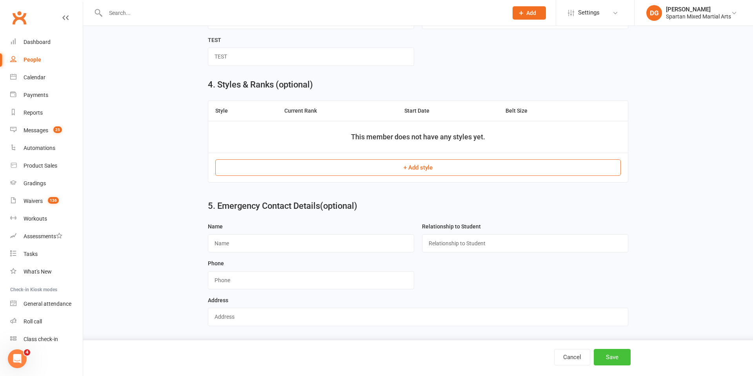
click at [617, 360] on button "Save" at bounding box center [611, 356] width 37 height 16
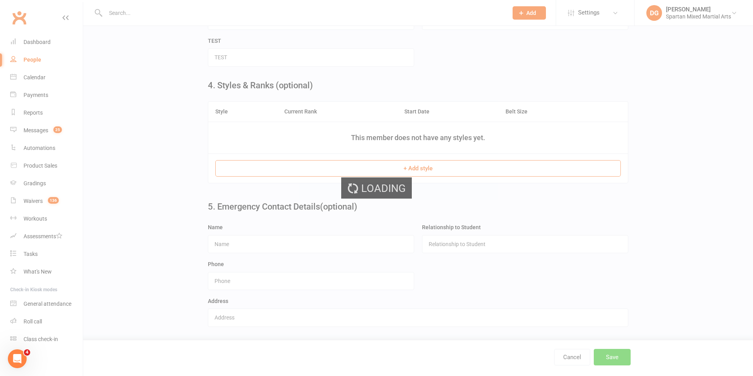
scroll to position [0, 0]
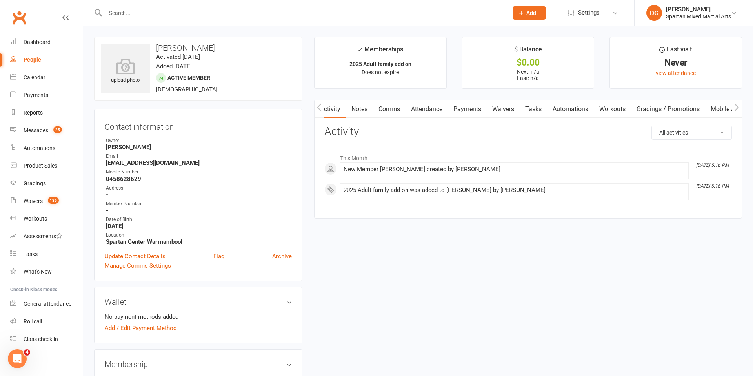
scroll to position [0, 2]
click at [509, 110] on link "Waivers" at bounding box center [500, 109] width 33 height 18
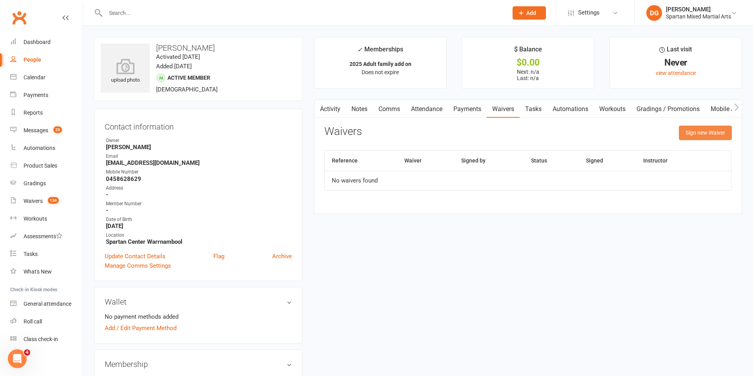
click at [708, 131] on button "Sign new Waiver" at bounding box center [705, 132] width 53 height 14
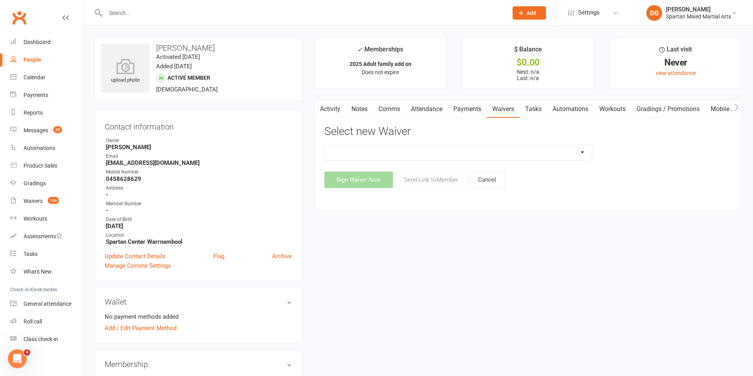
click at [541, 155] on select "New Student Sign Up" at bounding box center [458, 152] width 267 height 16
select select "58"
click at [325, 144] on select "New Student Sign Up" at bounding box center [458, 152] width 267 height 16
click at [441, 180] on button "Send Link to Member" at bounding box center [431, 179] width 72 height 16
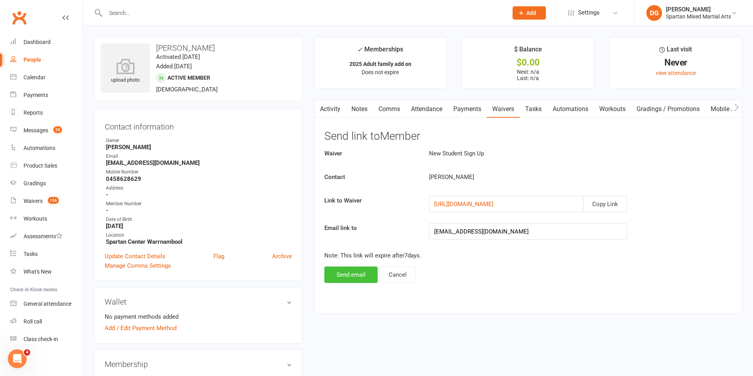
click at [346, 278] on button "Send email" at bounding box center [350, 274] width 53 height 16
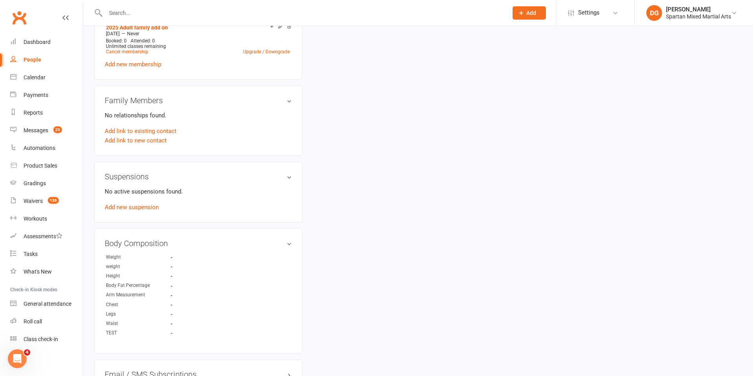
scroll to position [350, 0]
click at [127, 134] on link "Add link to existing contact" at bounding box center [141, 132] width 72 height 9
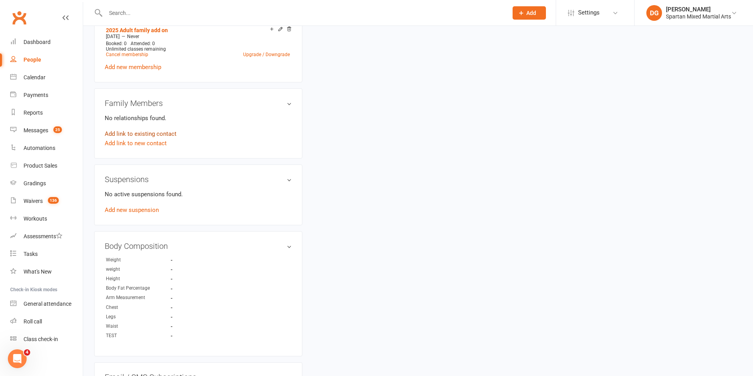
scroll to position [0, 0]
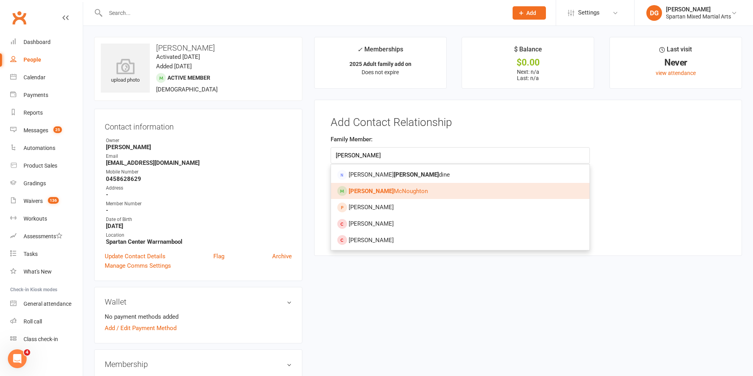
type input "[PERSON_NAME]"
click at [417, 190] on link "[PERSON_NAME]" at bounding box center [460, 191] width 259 height 16
type input "[PERSON_NAME]"
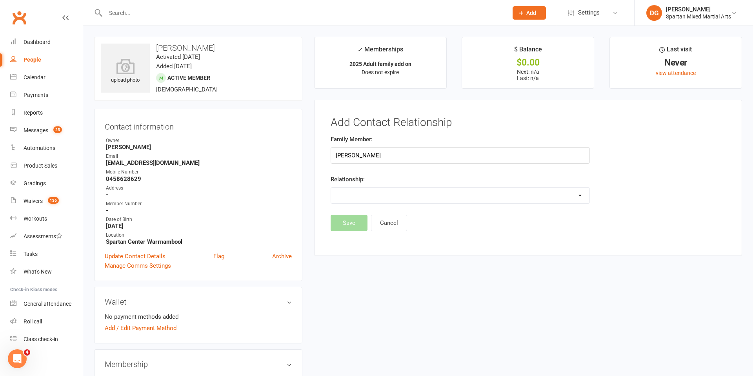
click at [463, 201] on select "Parent / Guardian Child Sibling (parent not in system) Spouse / Partner Cousin …" at bounding box center [460, 195] width 259 height 16
select select "2"
click at [331, 187] on select "Parent / Guardian Child Sibling (parent not in system) Spouse / Partner Cousin …" at bounding box center [460, 195] width 259 height 16
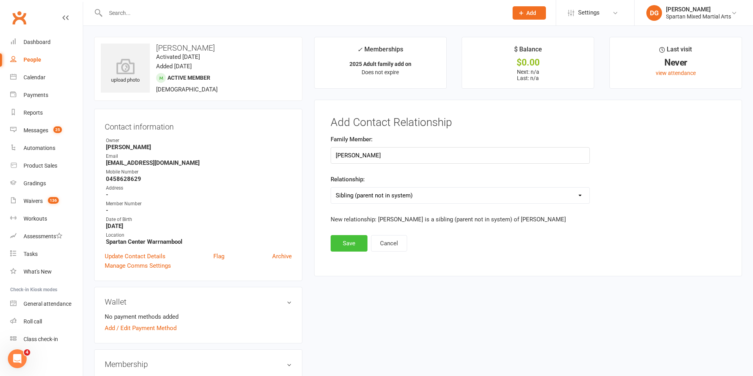
click at [346, 245] on button "Save" at bounding box center [348, 243] width 37 height 16
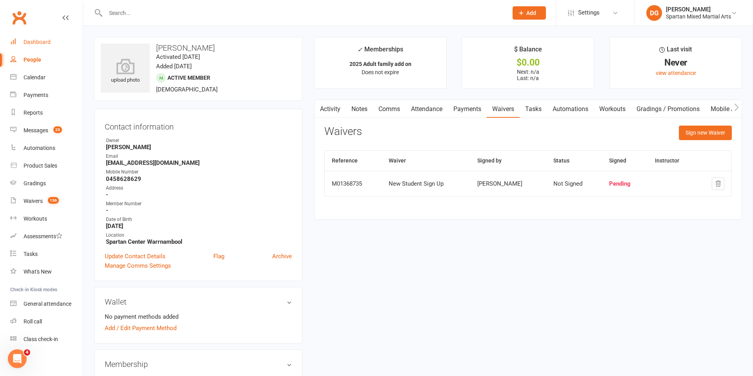
click at [43, 44] on div "Dashboard" at bounding box center [37, 42] width 27 height 6
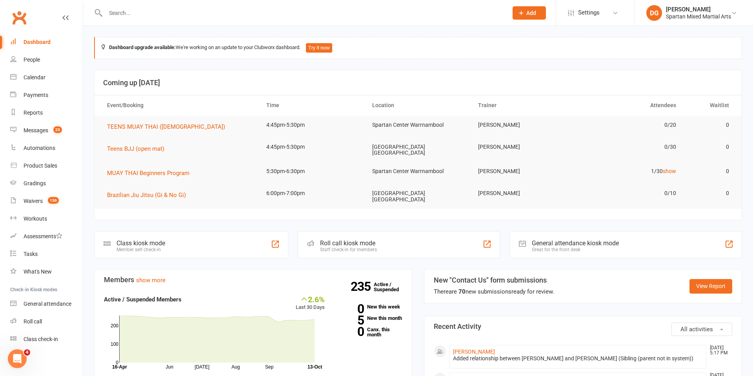
click at [528, 15] on span "Add" at bounding box center [531, 13] width 10 height 6
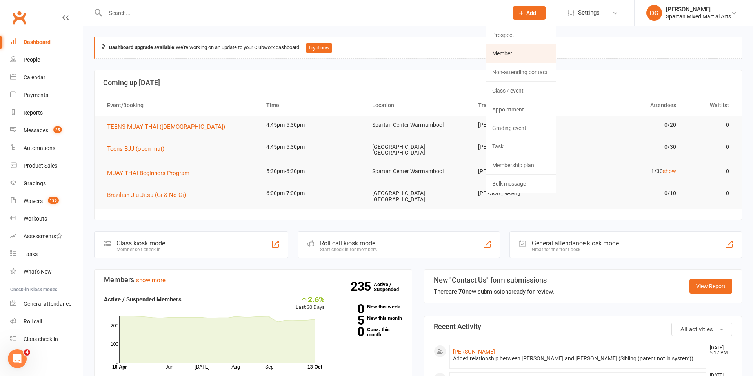
click at [517, 54] on link "Member" at bounding box center [521, 53] width 70 height 18
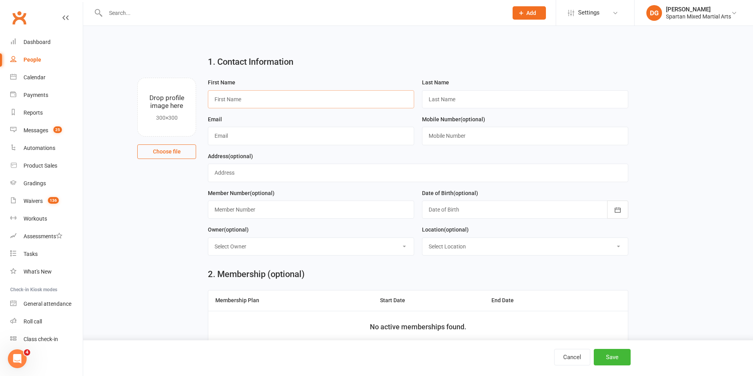
click at [320, 99] on input "text" at bounding box center [311, 99] width 206 height 18
